Goal: Information Seeking & Learning: Find specific fact

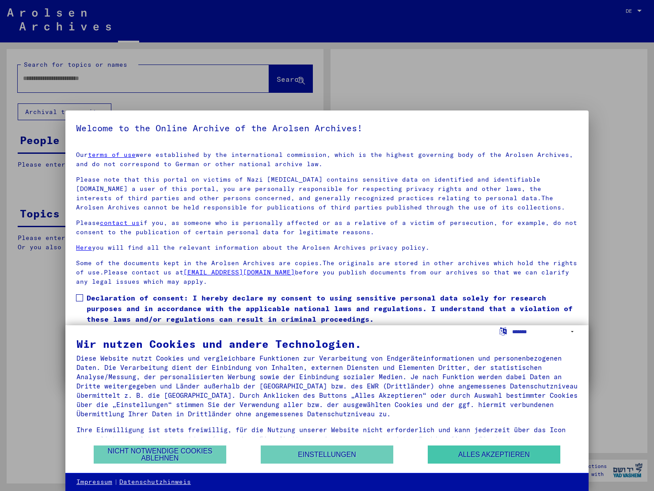
type input "*******"
drag, startPoint x: 524, startPoint y: 458, endPoint x: 520, endPoint y: 452, distance: 6.7
click at [524, 458] on button "Alles akzeptieren" at bounding box center [494, 454] width 133 height 18
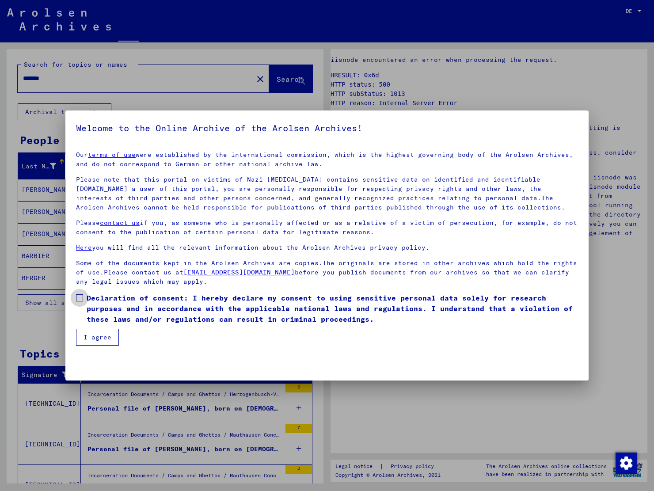
click at [80, 297] on span at bounding box center [79, 297] width 7 height 7
click at [101, 336] on button "I agree" at bounding box center [97, 337] width 43 height 17
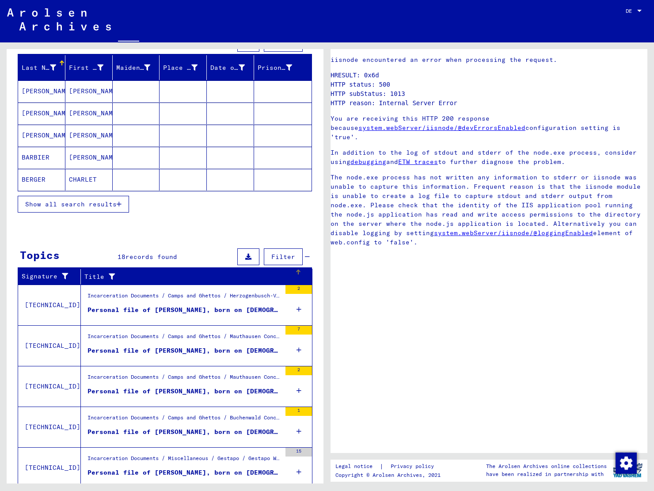
scroll to position [1, 0]
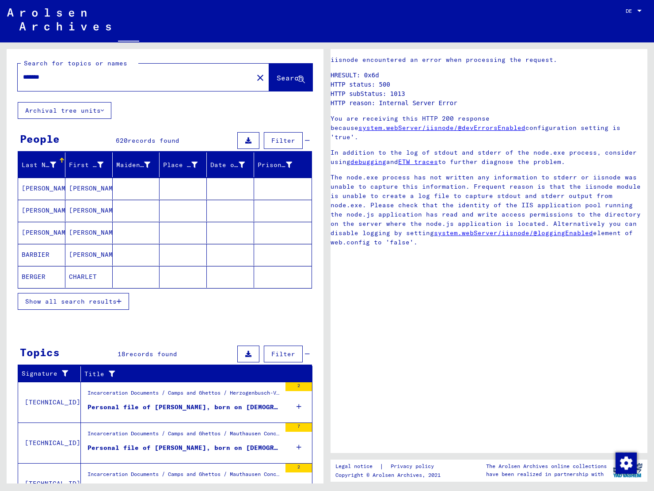
click at [88, 303] on span "Show all search results" at bounding box center [70, 301] width 91 height 8
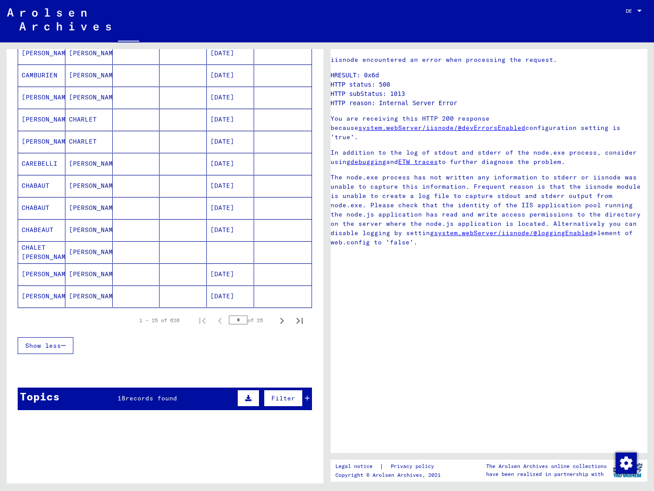
scroll to position [429, 0]
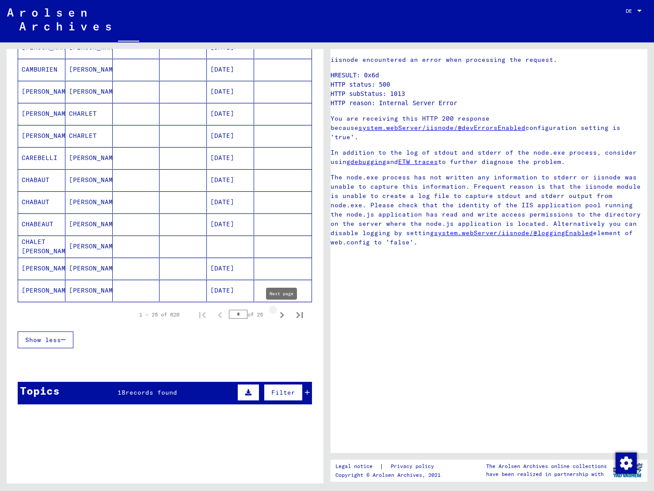
click at [280, 317] on icon "Next page" at bounding box center [282, 315] width 12 height 12
type input "*"
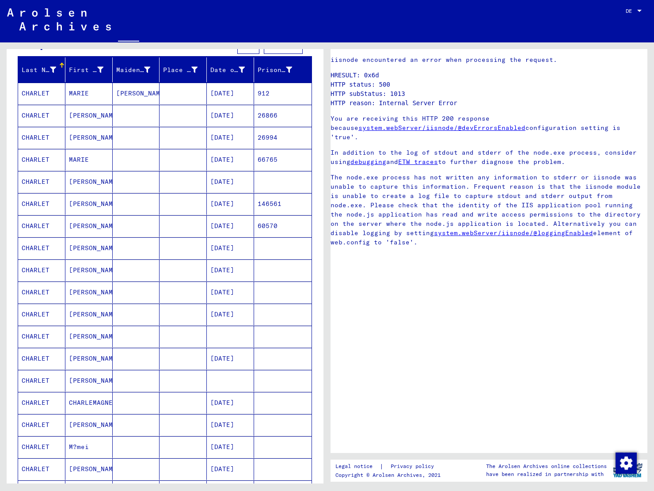
scroll to position [95, 0]
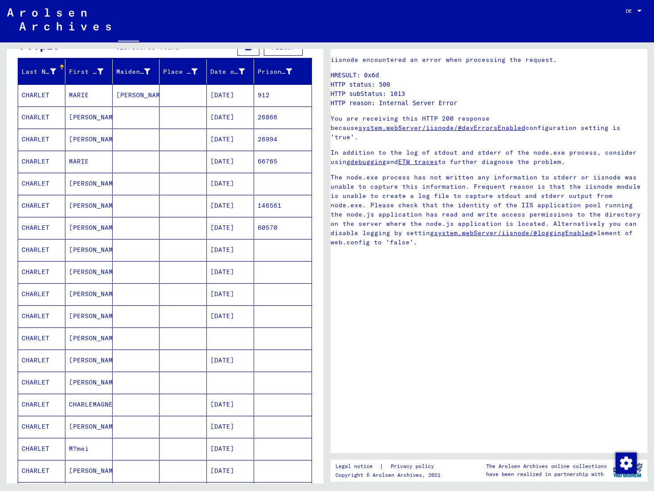
click at [48, 117] on mat-cell "CHARLET" at bounding box center [41, 117] width 47 height 22
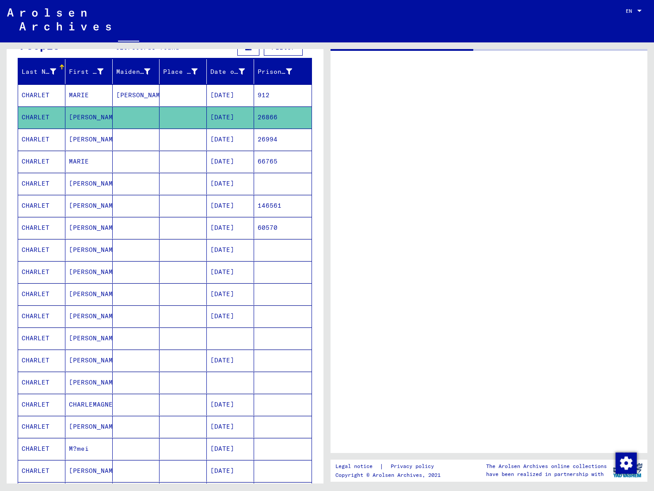
type input "*******"
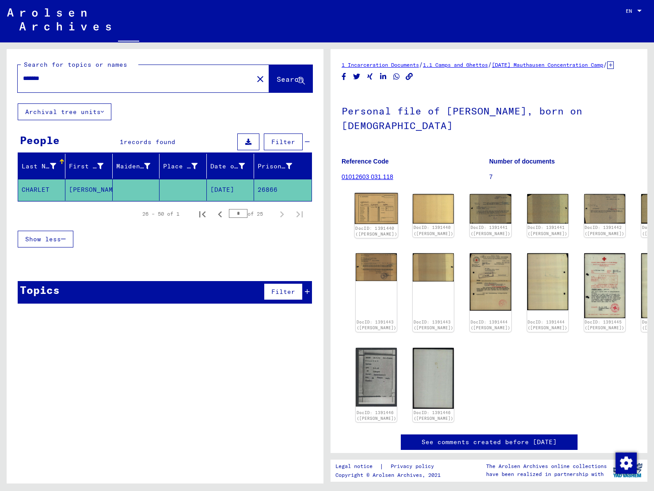
click at [366, 218] on img at bounding box center [376, 208] width 43 height 31
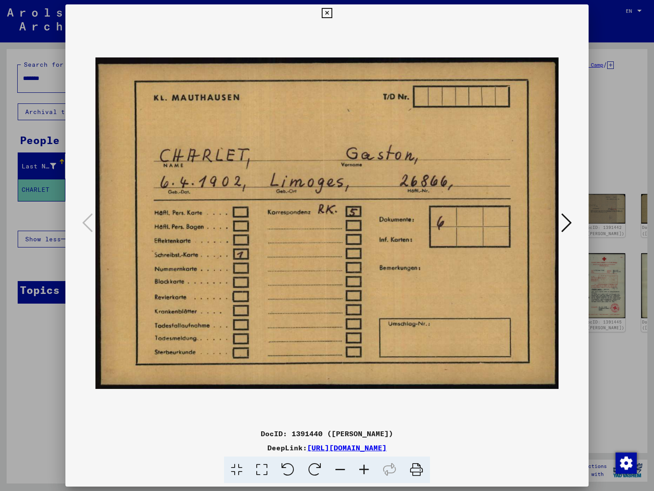
click at [563, 222] on icon at bounding box center [566, 222] width 11 height 21
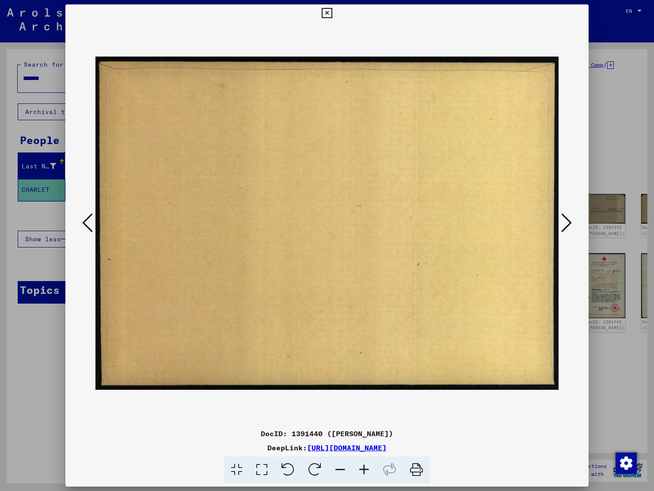
click at [564, 222] on icon at bounding box center [566, 222] width 11 height 21
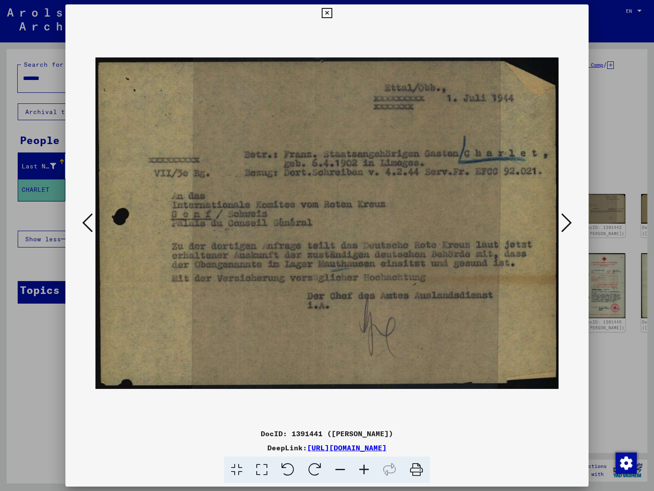
click at [566, 220] on icon at bounding box center [566, 222] width 11 height 21
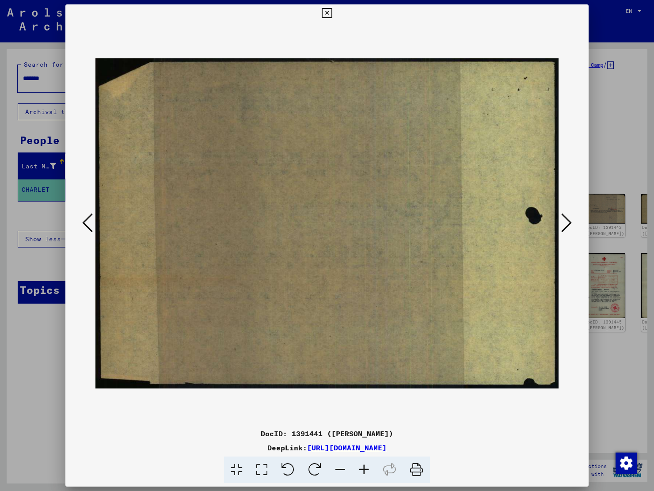
click at [566, 220] on icon at bounding box center [566, 222] width 11 height 21
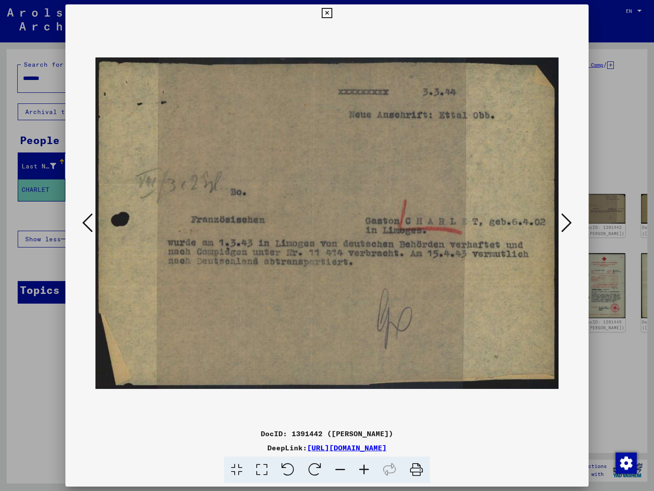
click at [569, 224] on icon at bounding box center [566, 222] width 11 height 21
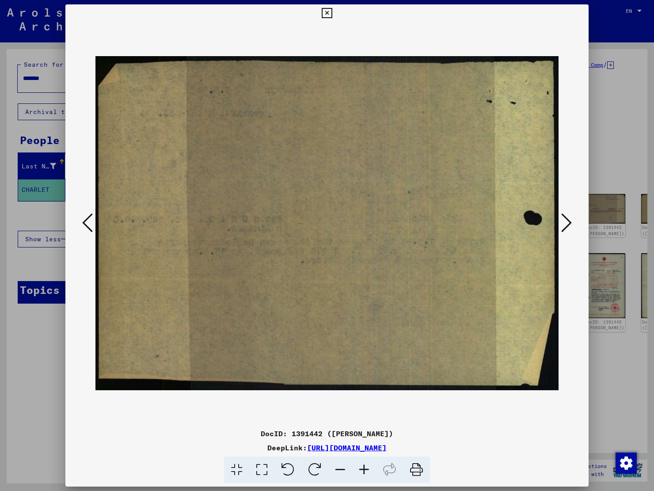
click at [569, 224] on icon at bounding box center [566, 222] width 11 height 21
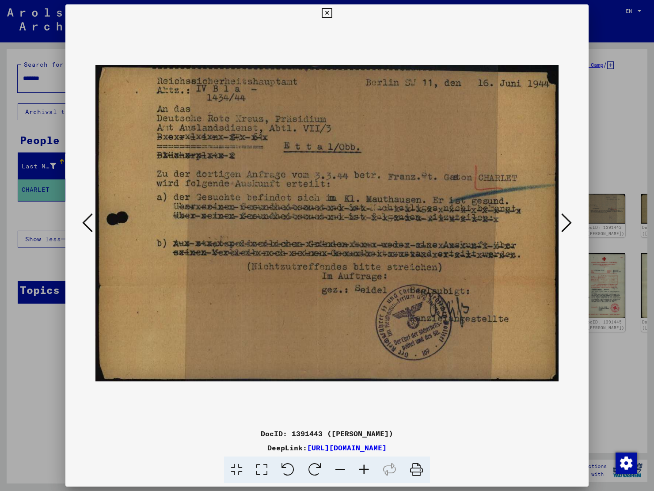
click at [570, 223] on icon at bounding box center [566, 222] width 11 height 21
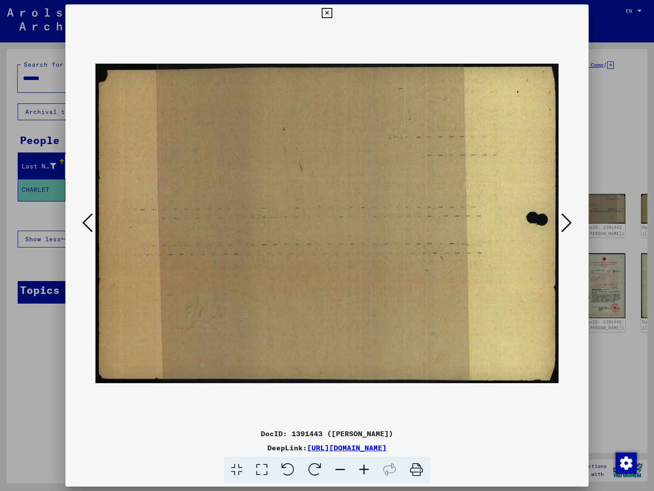
click at [86, 227] on icon at bounding box center [87, 222] width 11 height 21
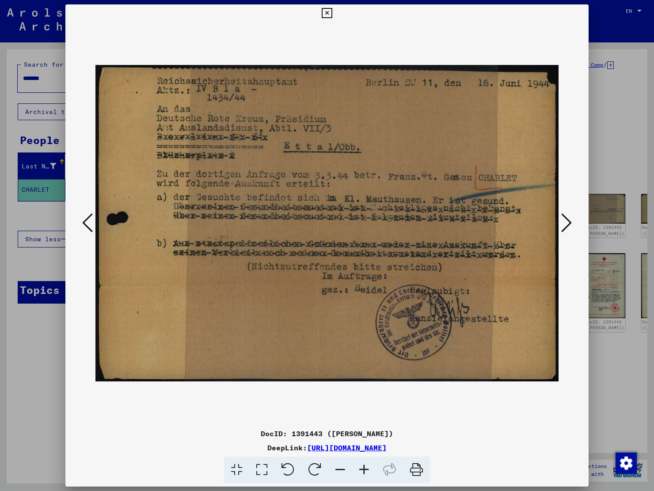
click at [570, 223] on icon at bounding box center [566, 222] width 11 height 21
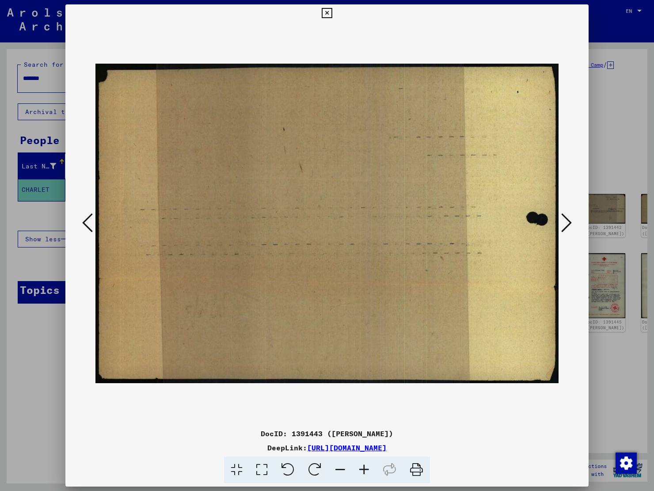
click at [570, 223] on icon at bounding box center [566, 222] width 11 height 21
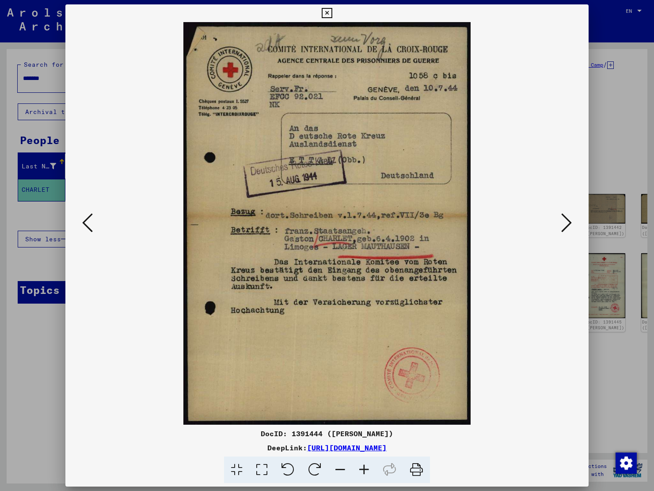
click at [569, 219] on icon at bounding box center [566, 222] width 11 height 21
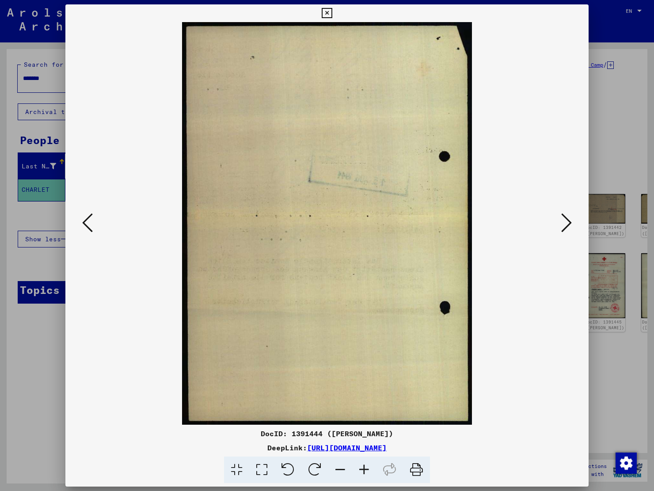
click at [569, 219] on icon at bounding box center [566, 222] width 11 height 21
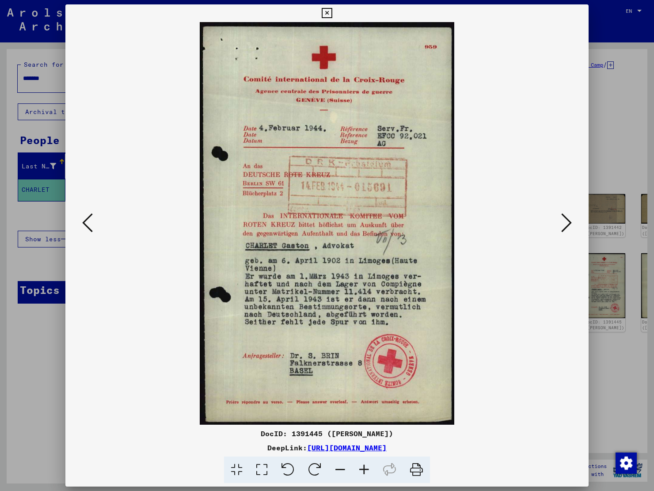
click at [566, 225] on icon at bounding box center [566, 222] width 11 height 21
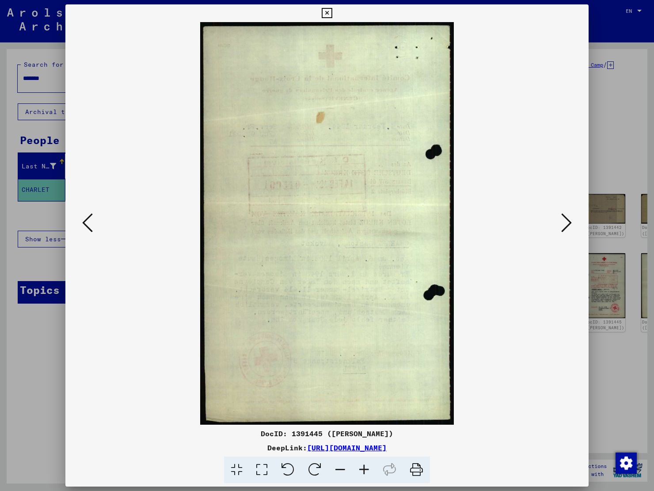
click at [566, 225] on icon at bounding box center [566, 222] width 11 height 21
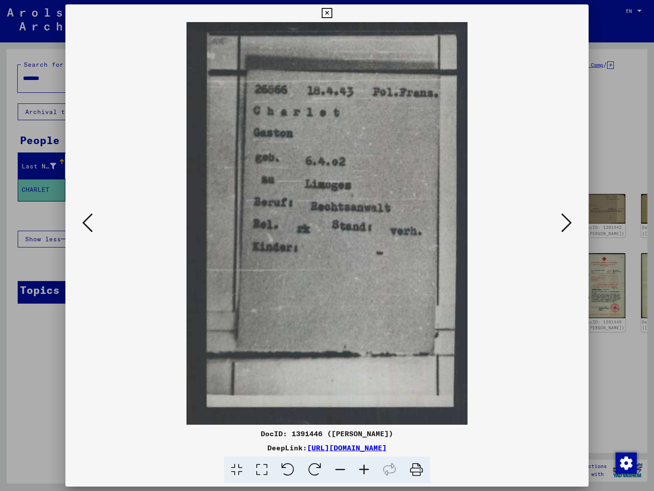
click at [564, 223] on icon at bounding box center [566, 222] width 11 height 21
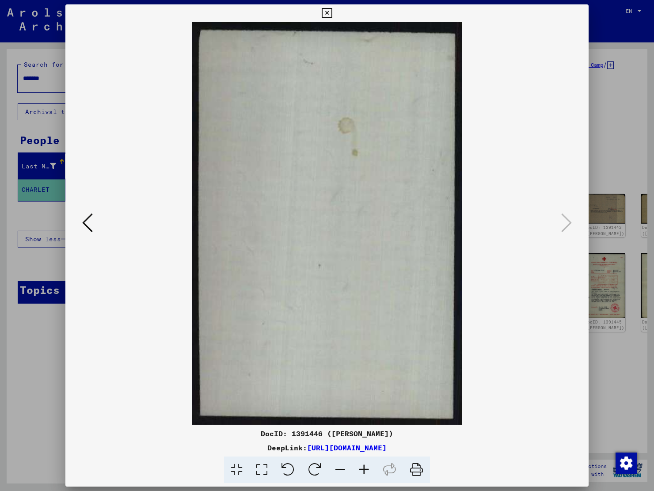
click at [332, 12] on icon at bounding box center [327, 13] width 10 height 11
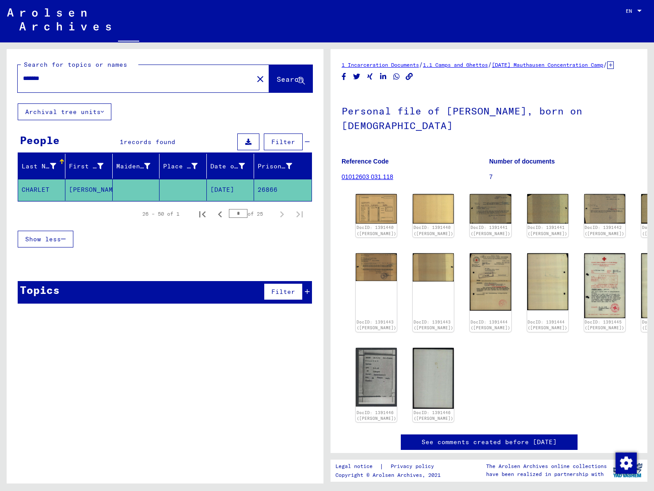
click at [32, 78] on input "*******" at bounding box center [135, 78] width 225 height 9
click at [104, 113] on icon at bounding box center [102, 112] width 3 height 6
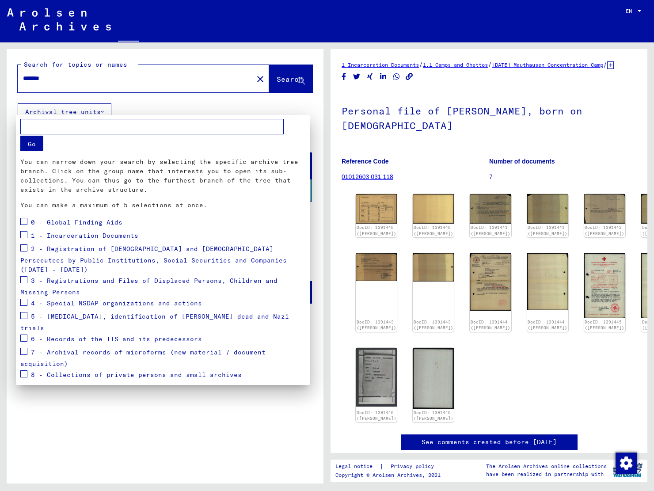
click at [105, 113] on div at bounding box center [327, 245] width 654 height 491
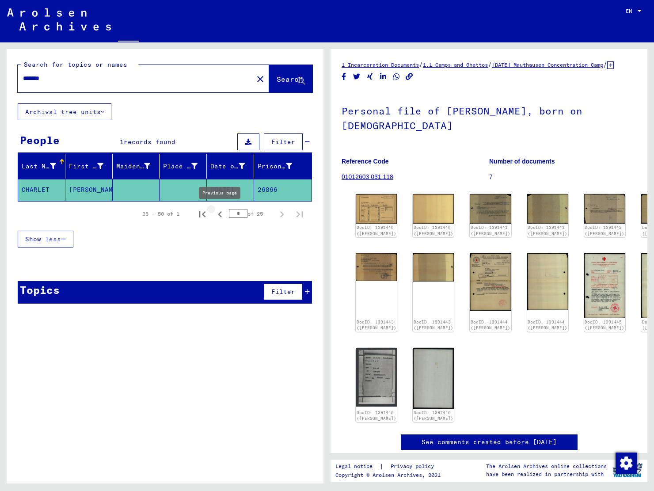
click at [221, 215] on icon "Previous page" at bounding box center [220, 214] width 12 height 12
type input "*"
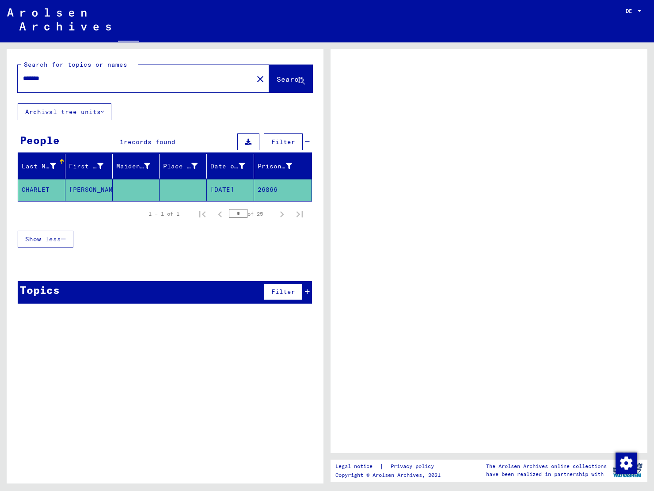
type input "*******"
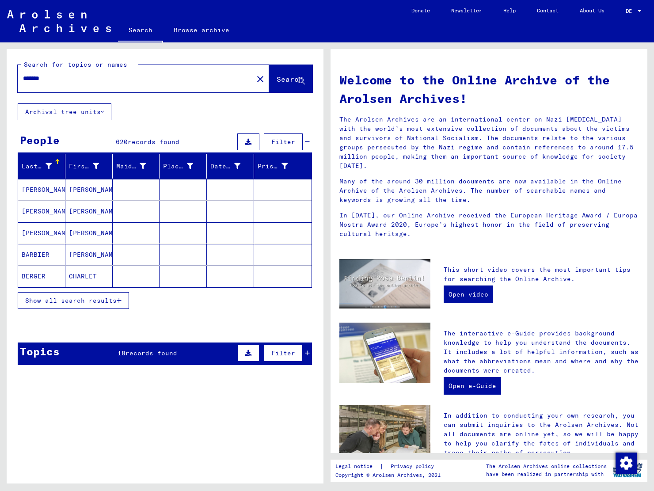
click at [28, 73] on div "*******" at bounding box center [130, 78] width 225 height 20
